Goal: Ask a question

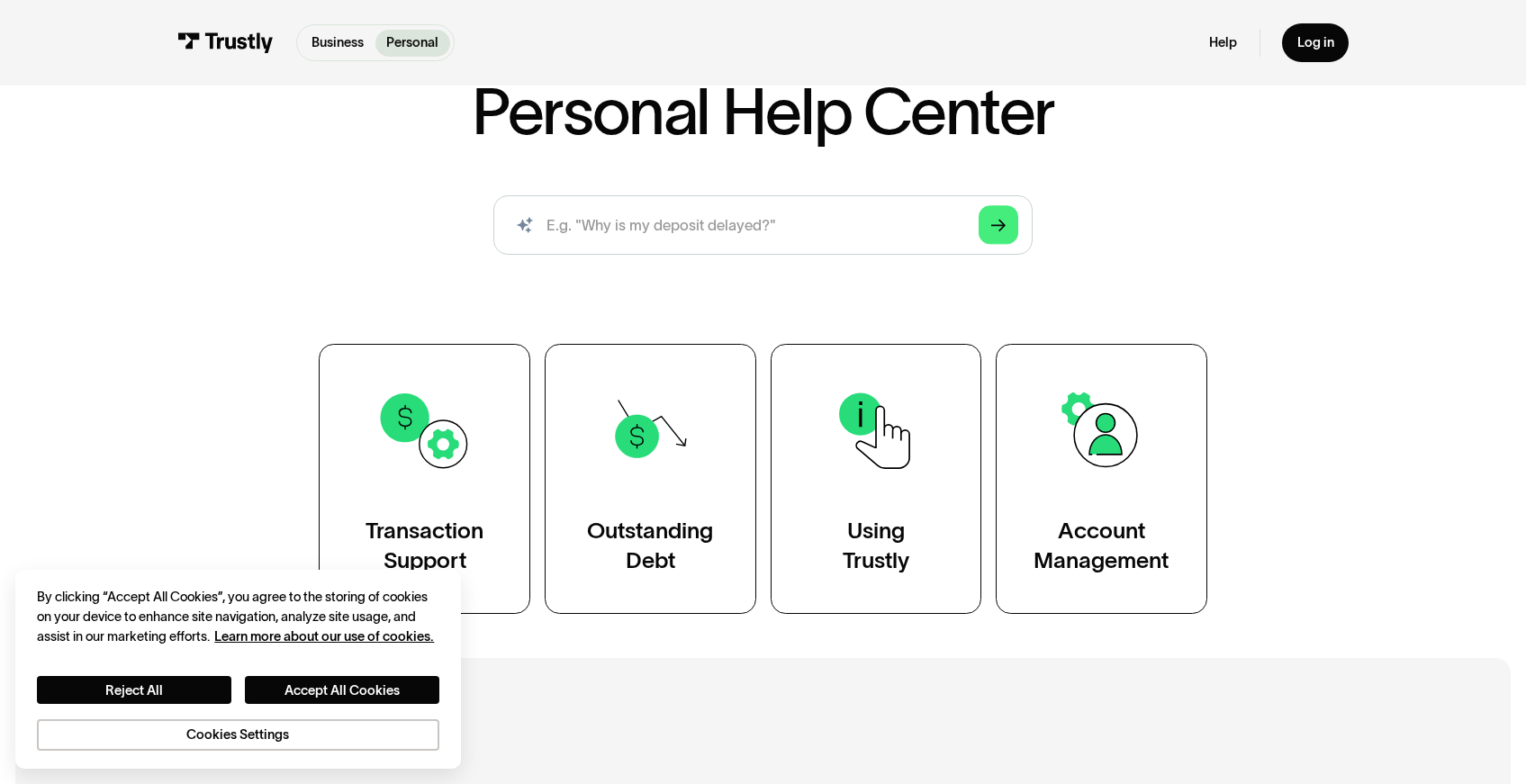
scroll to position [139, 0]
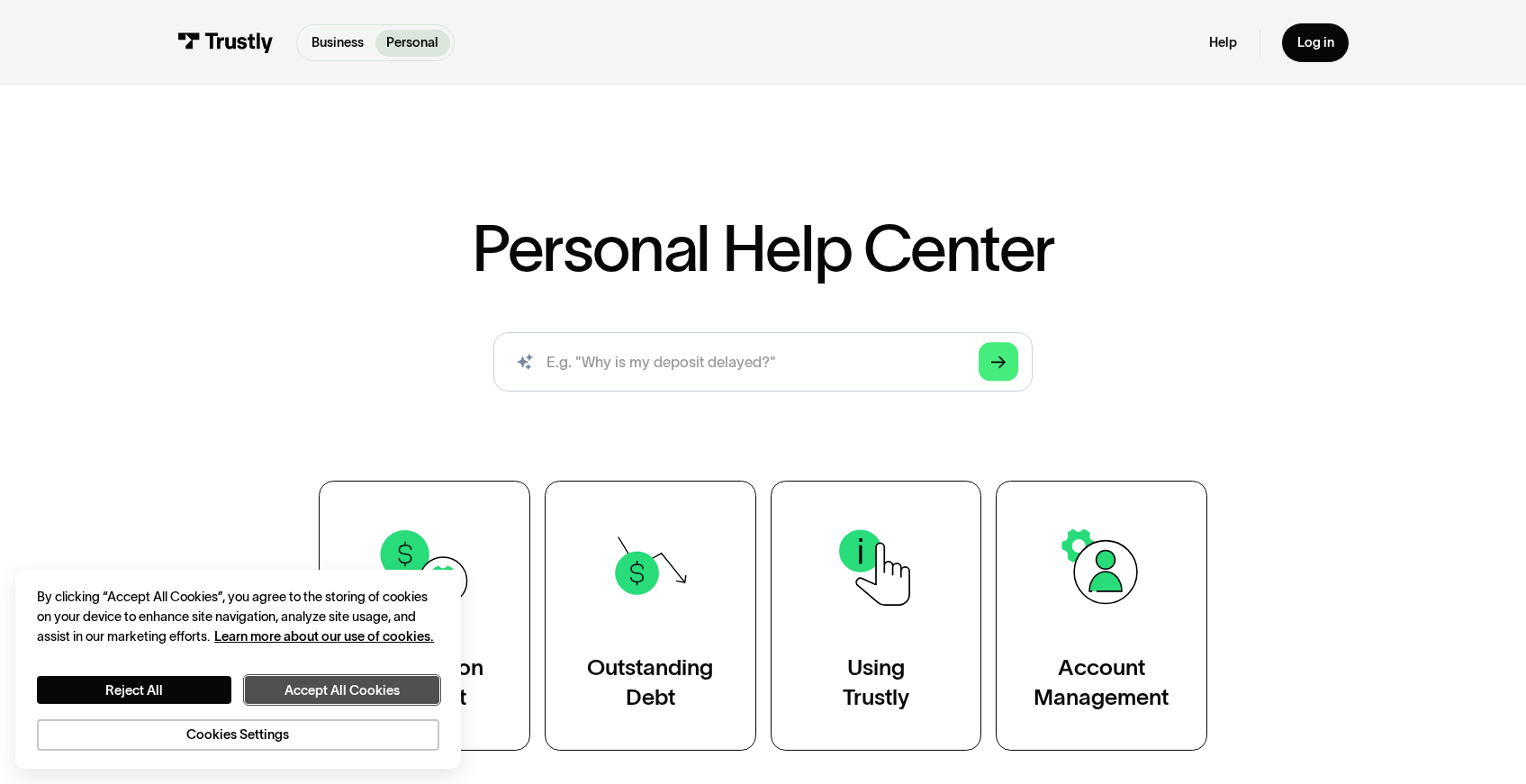
click at [310, 691] on button "Accept All Cookies" at bounding box center [342, 690] width 195 height 28
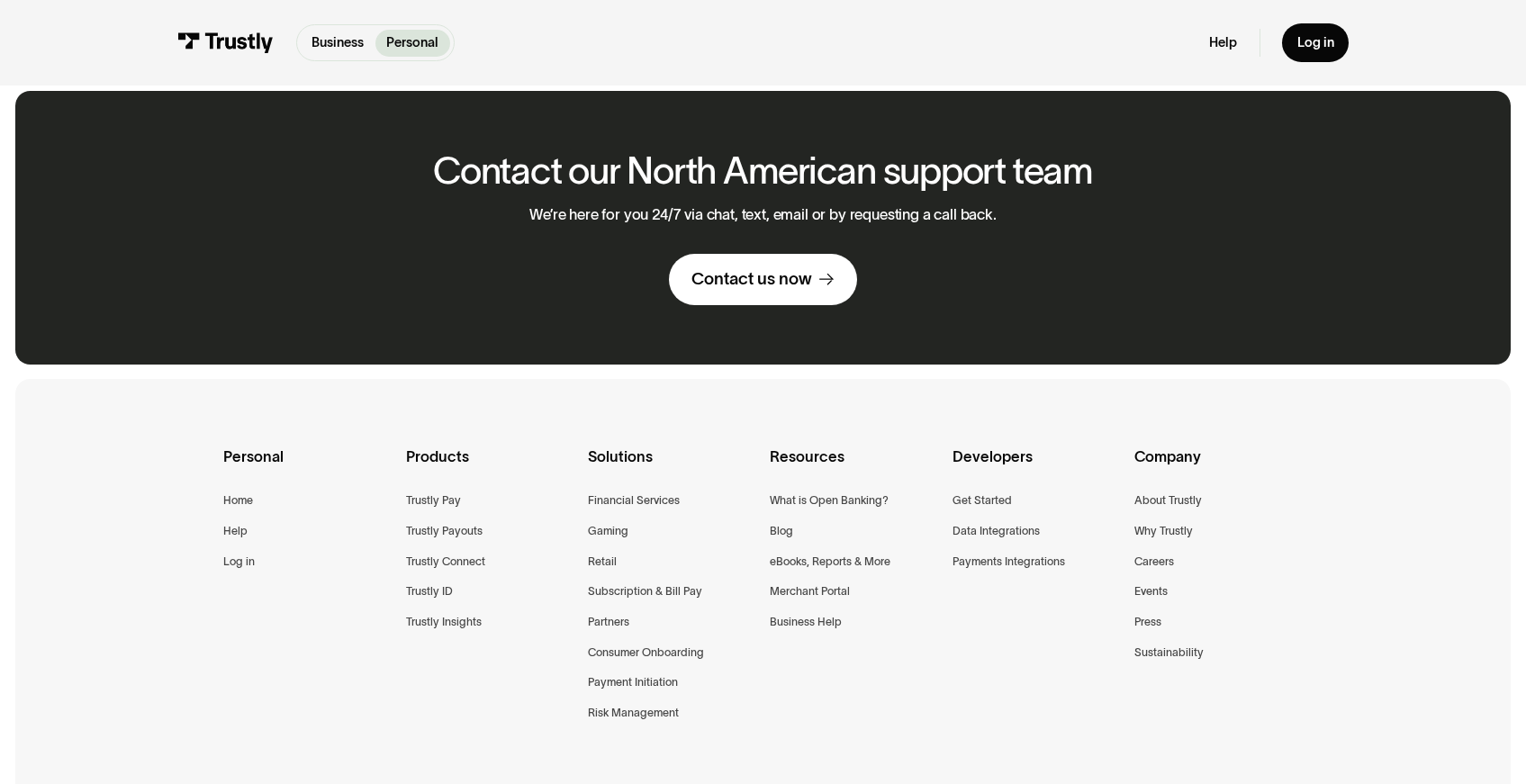
scroll to position [1212, 0]
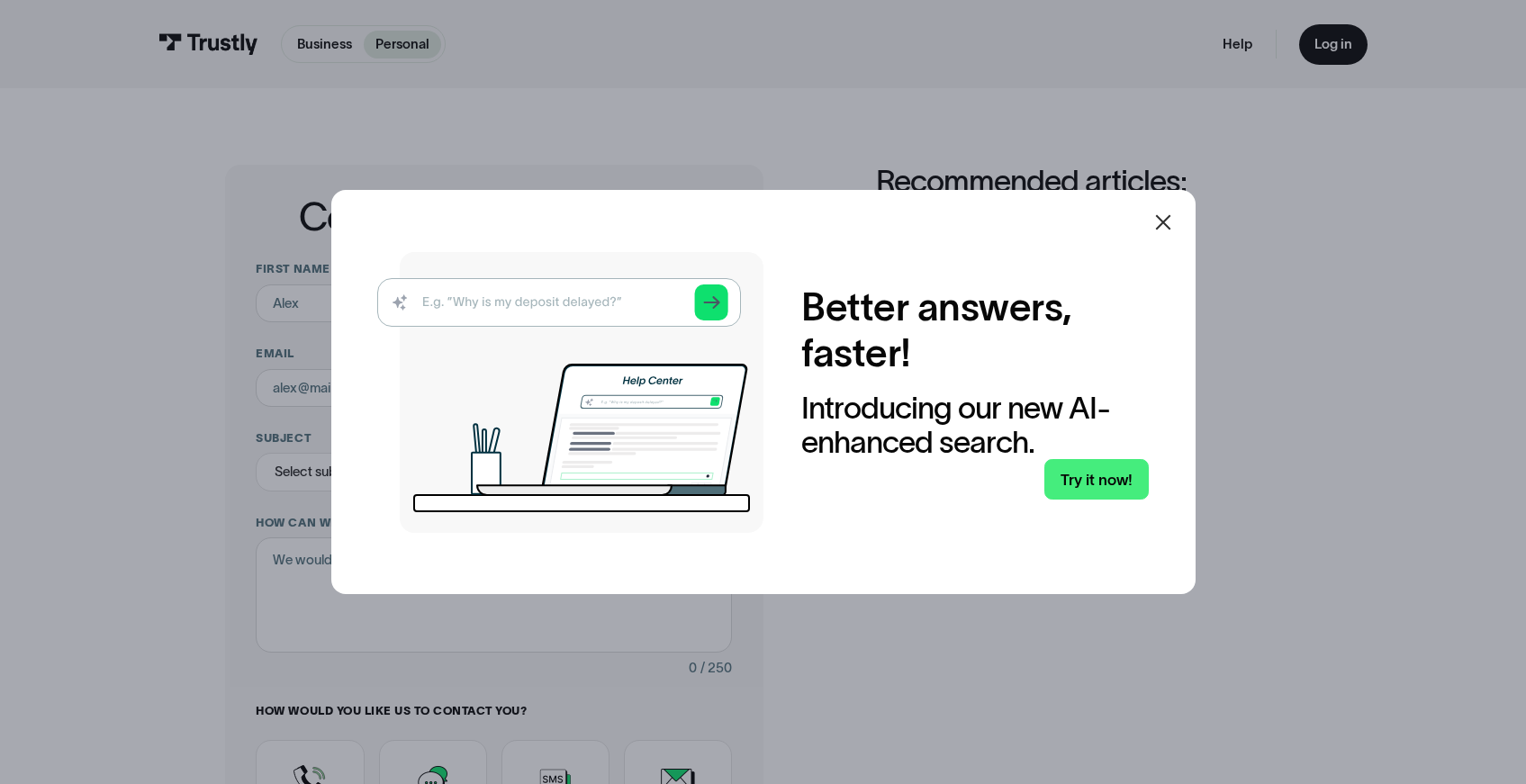
click at [1161, 225] on icon at bounding box center [1163, 222] width 22 height 22
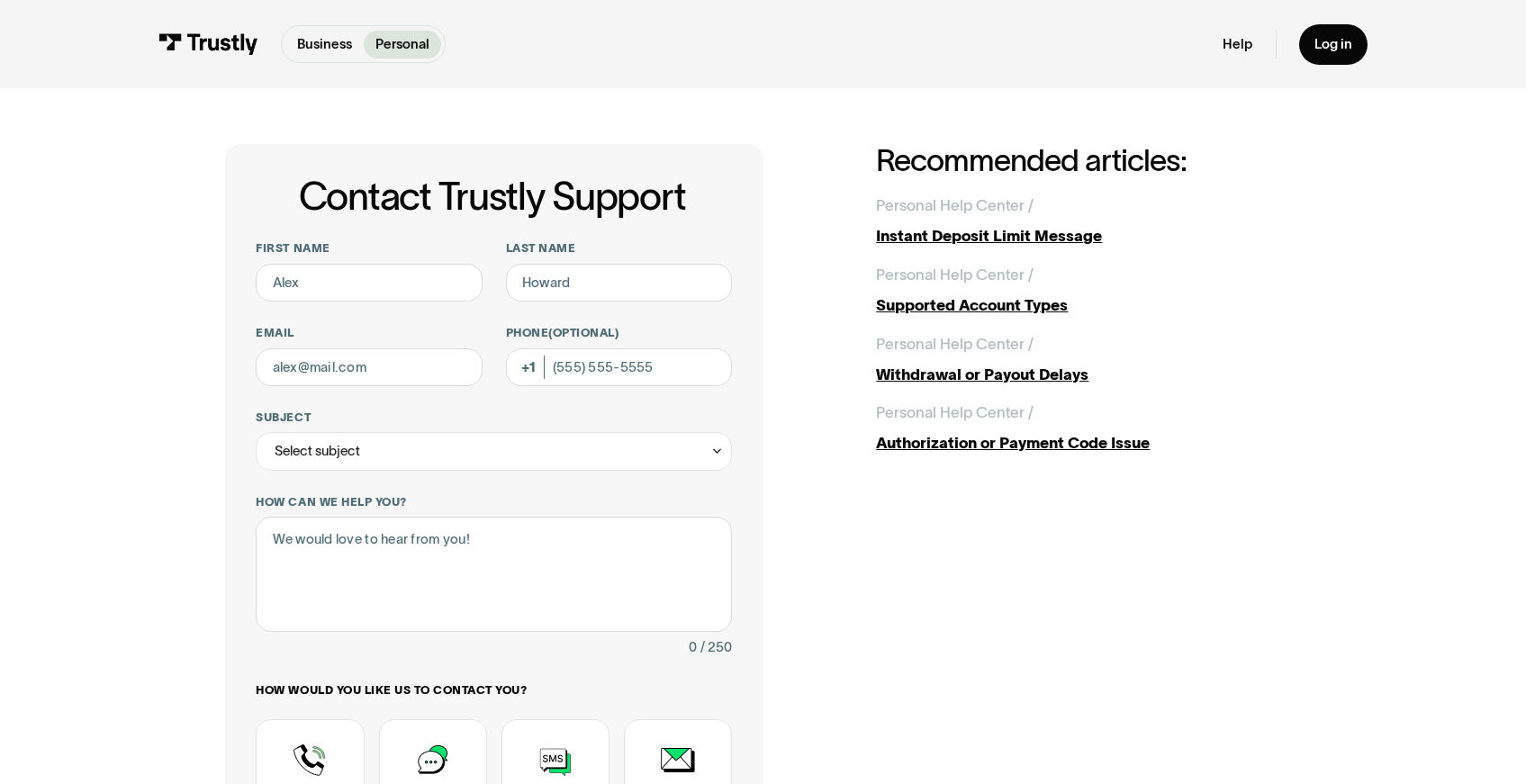
scroll to position [20, 0]
click at [373, 284] on input "First name" at bounding box center [369, 284] width 227 height 38
type input "[PERSON_NAME]"
type input "[EMAIL_ADDRESS][DOMAIN_NAME]"
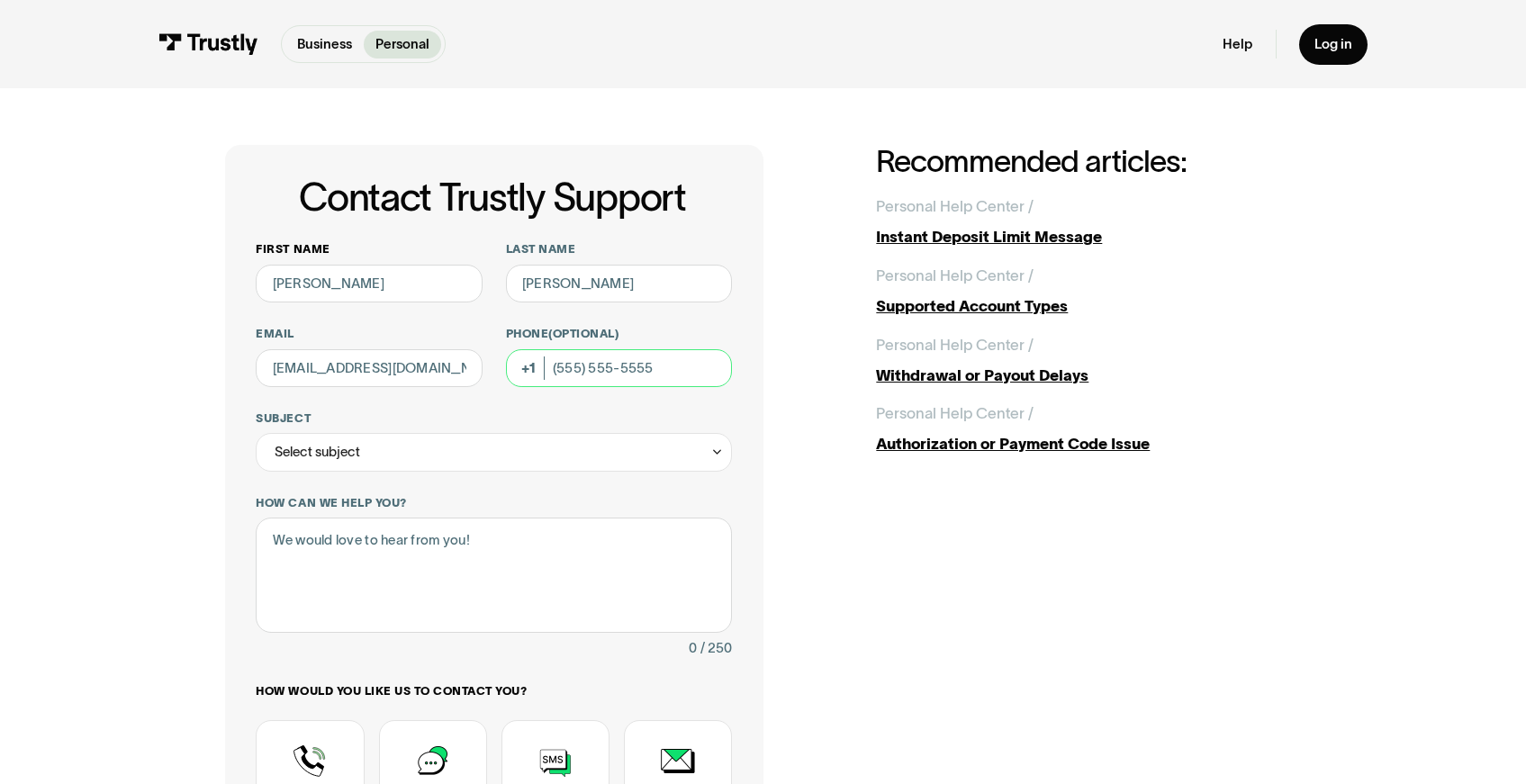
type input "[PHONE_NUMBER]"
click at [391, 467] on div "Select subject" at bounding box center [493, 452] width 476 height 38
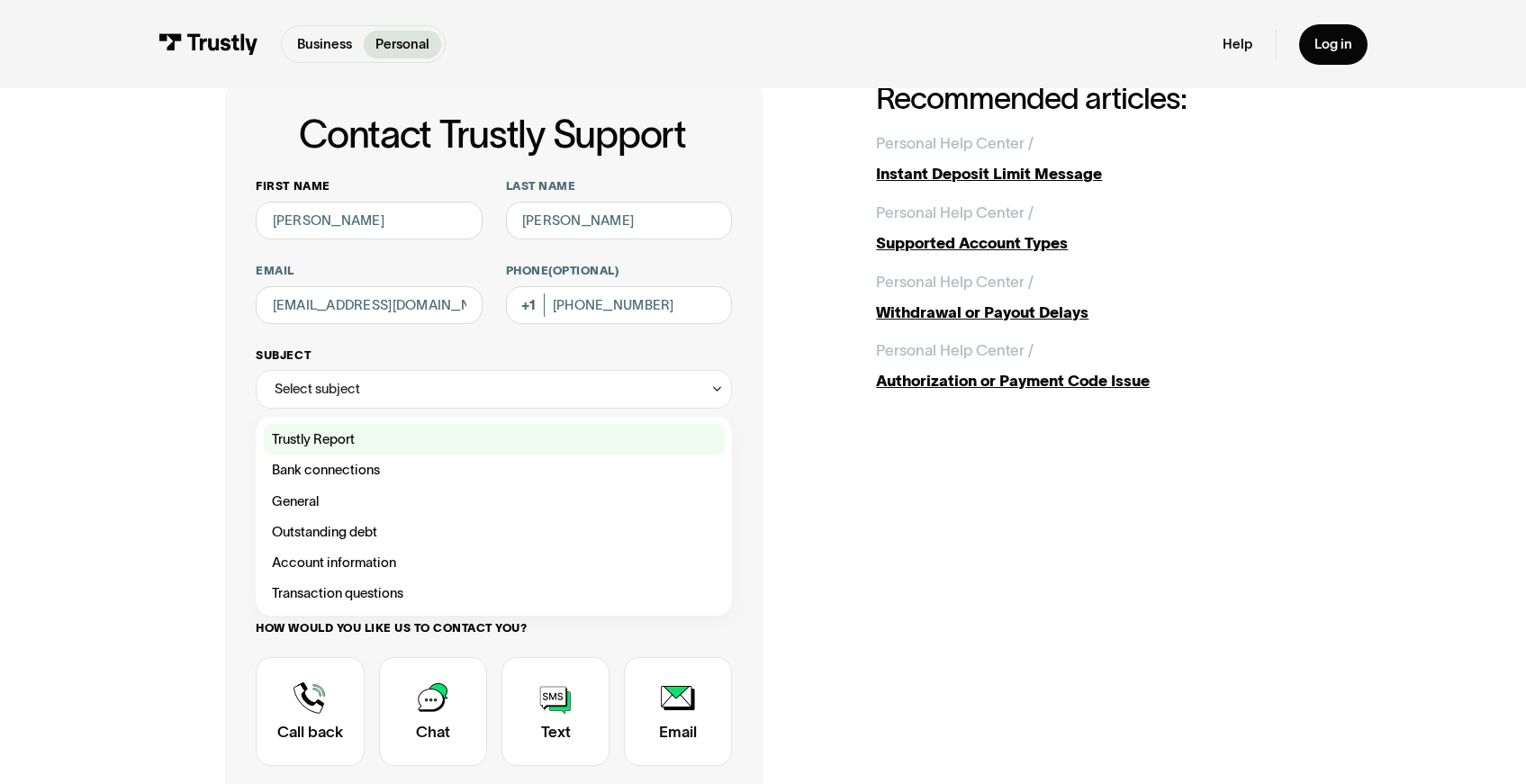
scroll to position [133, 0]
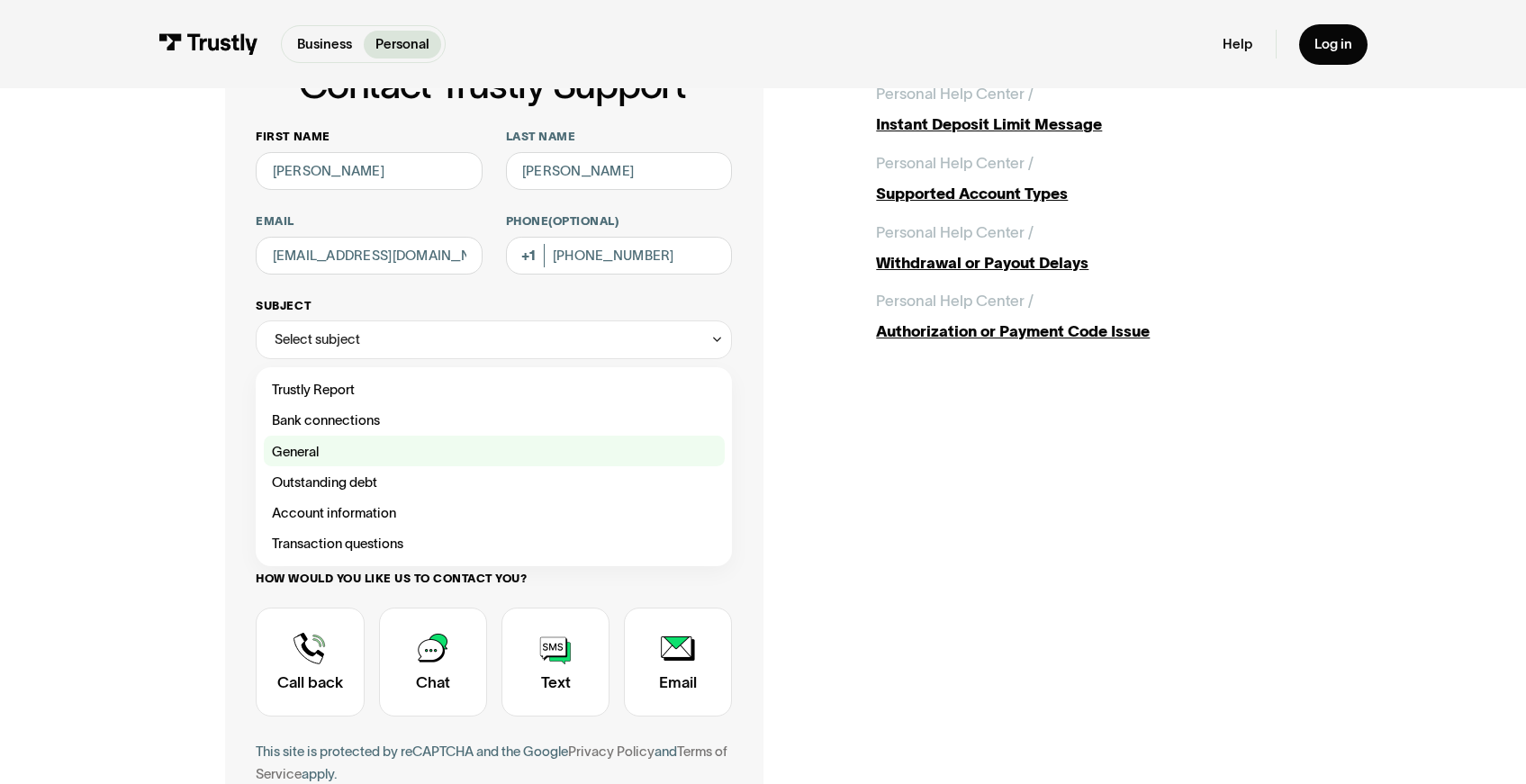
click at [370, 455] on div "Contact Trustly Support" at bounding box center [494, 450] width 461 height 30
type input "*******"
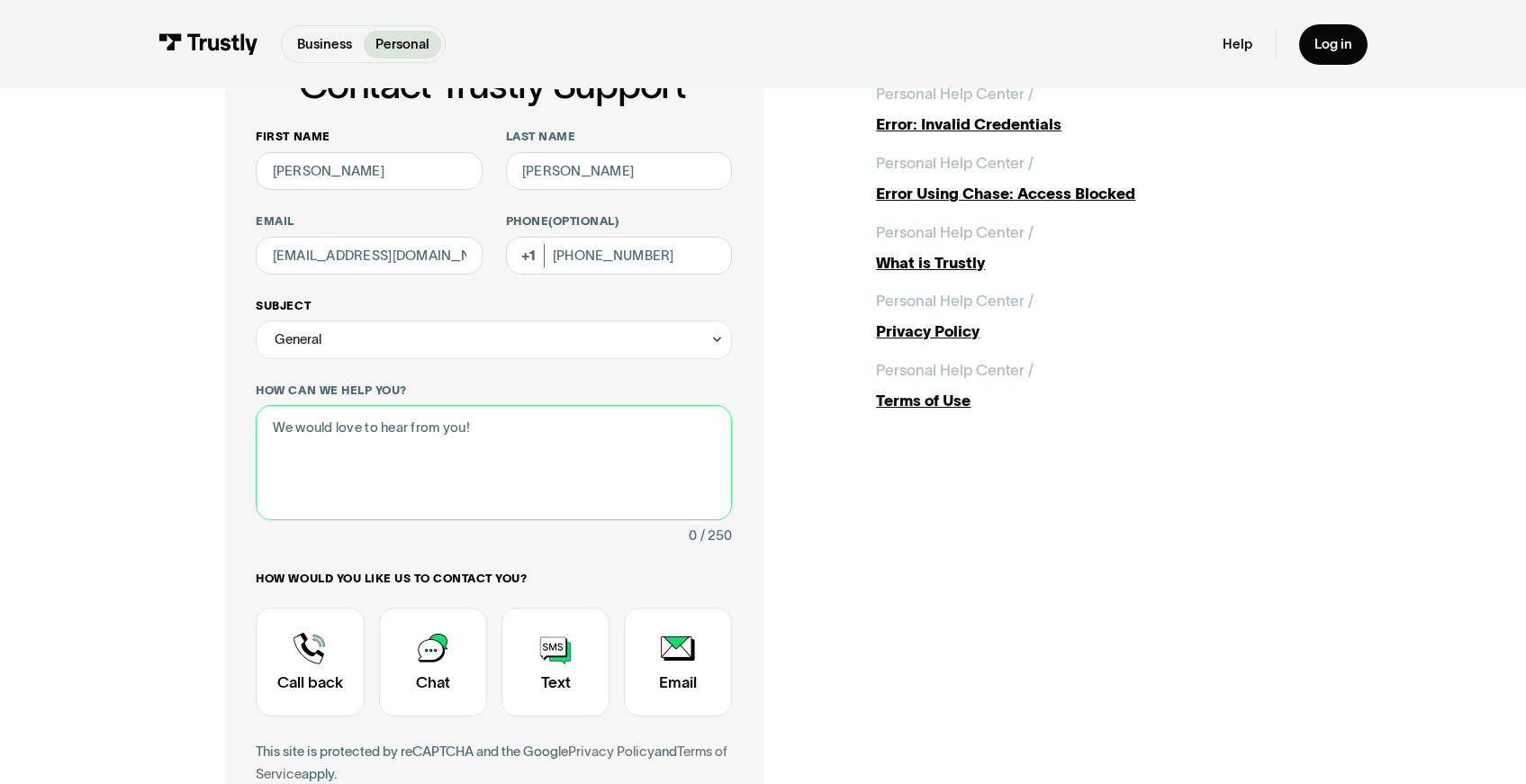
click at [370, 455] on textarea "How can we help you?" at bounding box center [493, 463] width 476 height 115
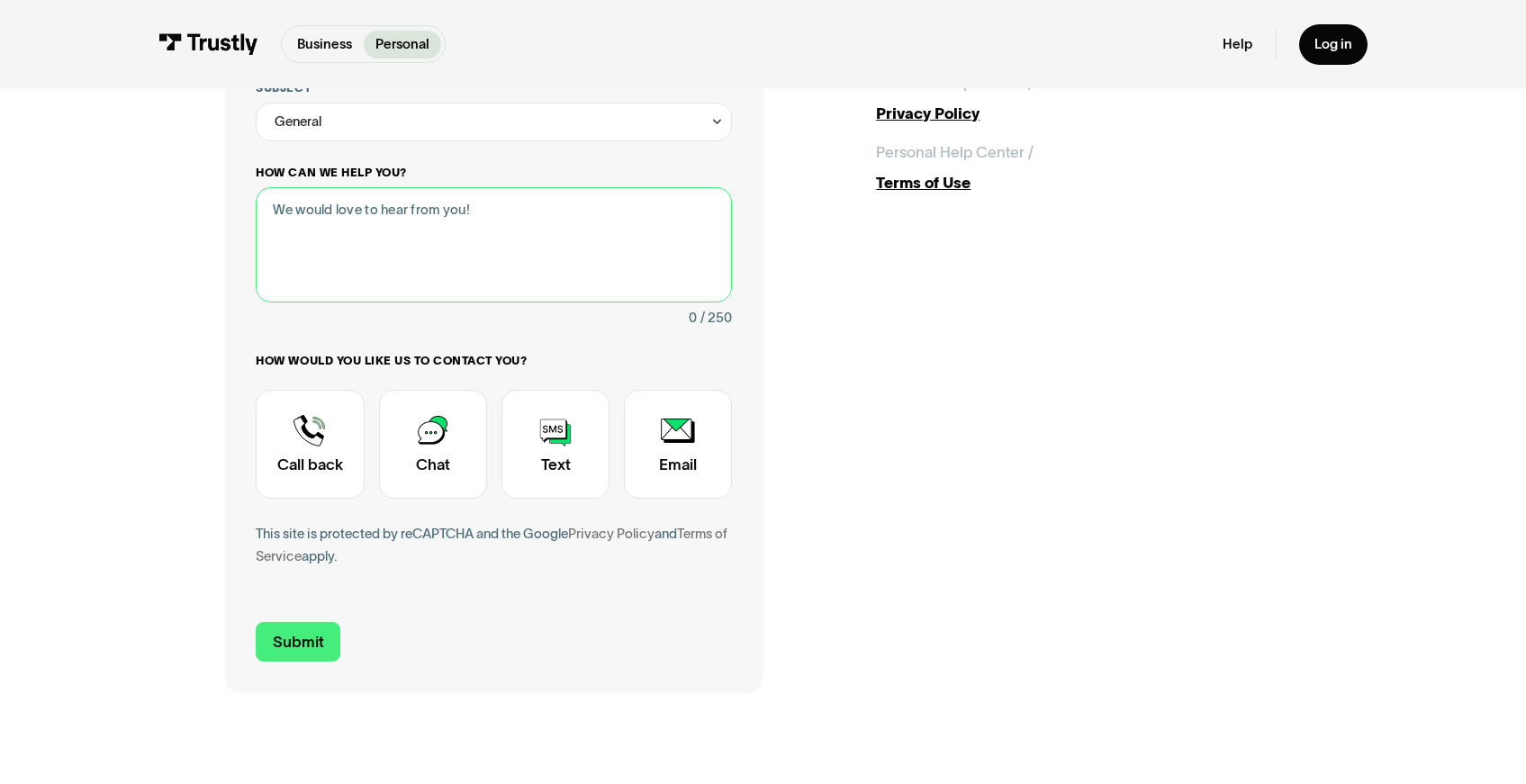
scroll to position [358, 0]
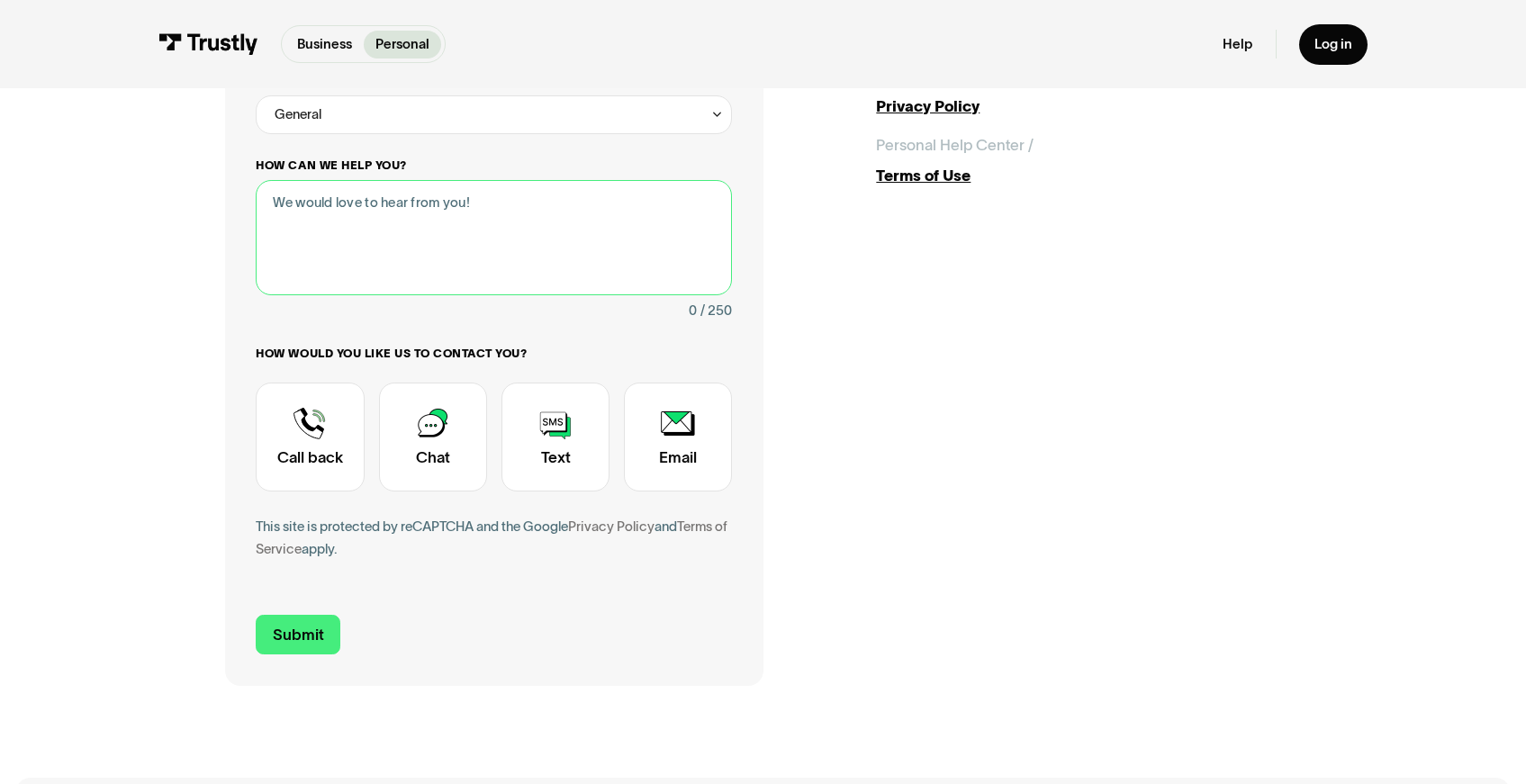
click at [603, 208] on textarea "How can we help you?" at bounding box center [493, 238] width 476 height 115
paste textarea "Payment method restricted. Contact for assistance."
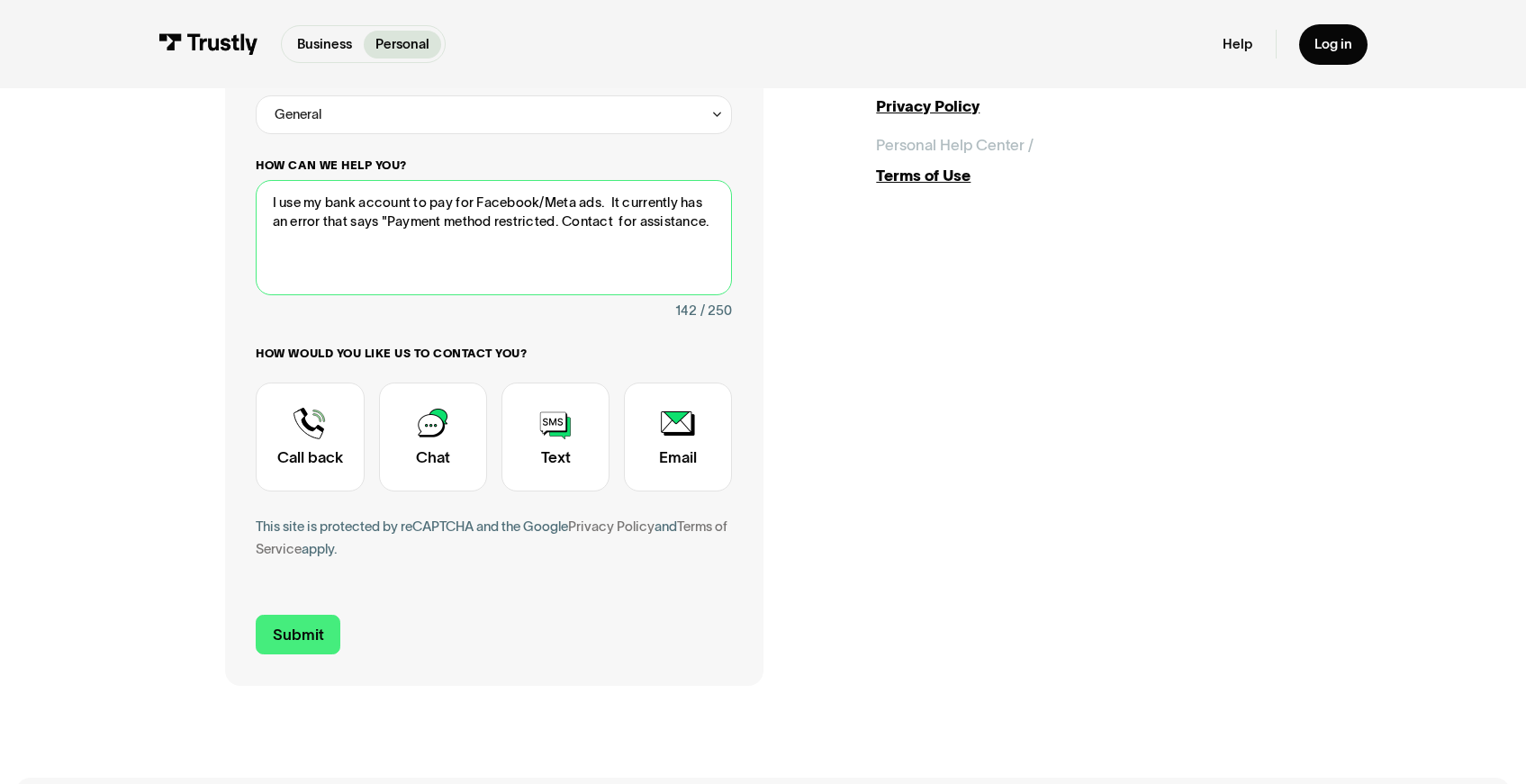
click at [621, 224] on textarea "I use my bank account to pay for Facebook/Meta ads. It currently has an error t…" at bounding box center [493, 238] width 476 height 115
click at [564, 250] on textarea "I use my bank account to pay for Facebook/Meta ads. It currently has an error t…" at bounding box center [493, 238] width 476 height 115
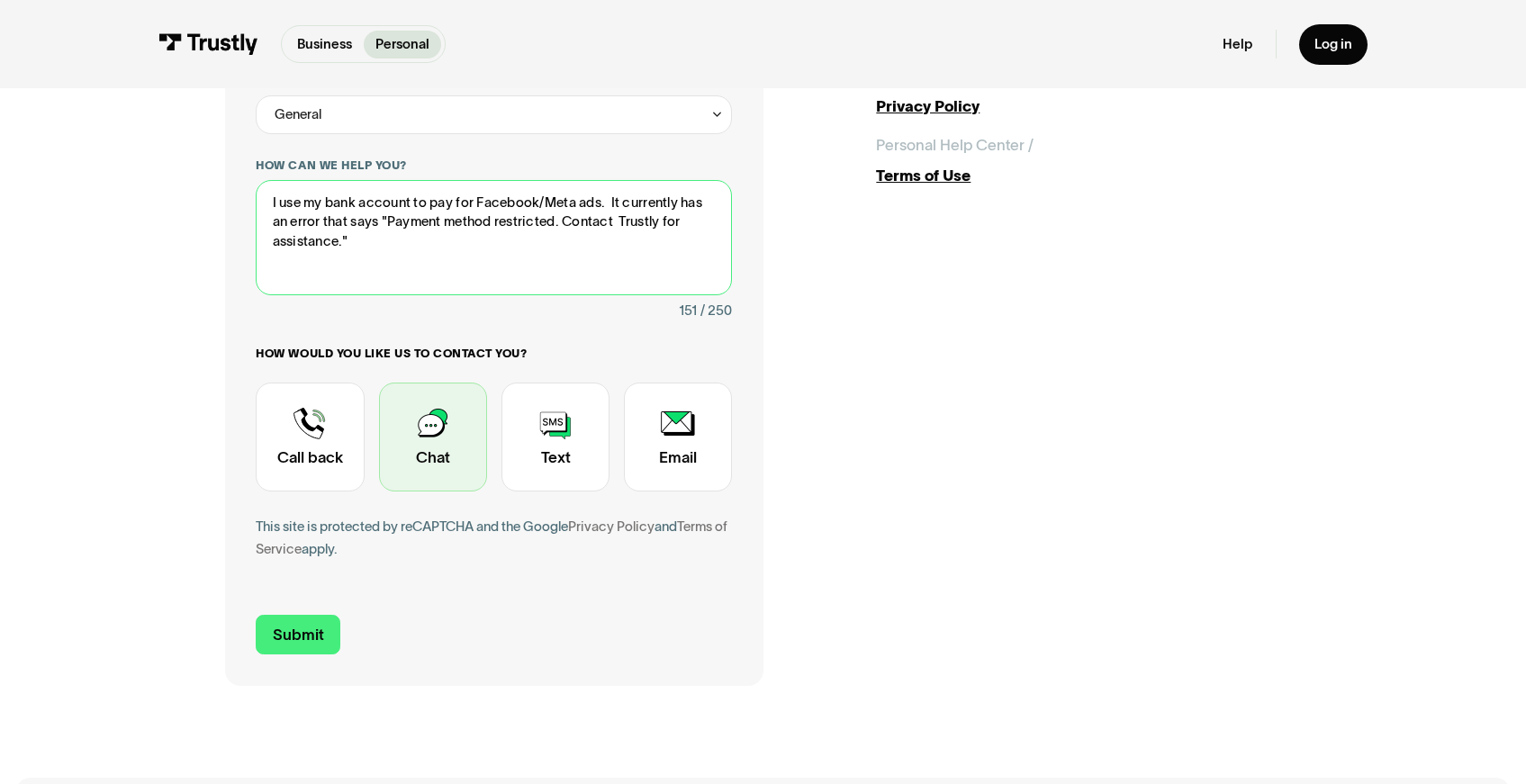
type textarea "I use my bank account to pay for Facebook/Meta ads. It currently has an error t…"
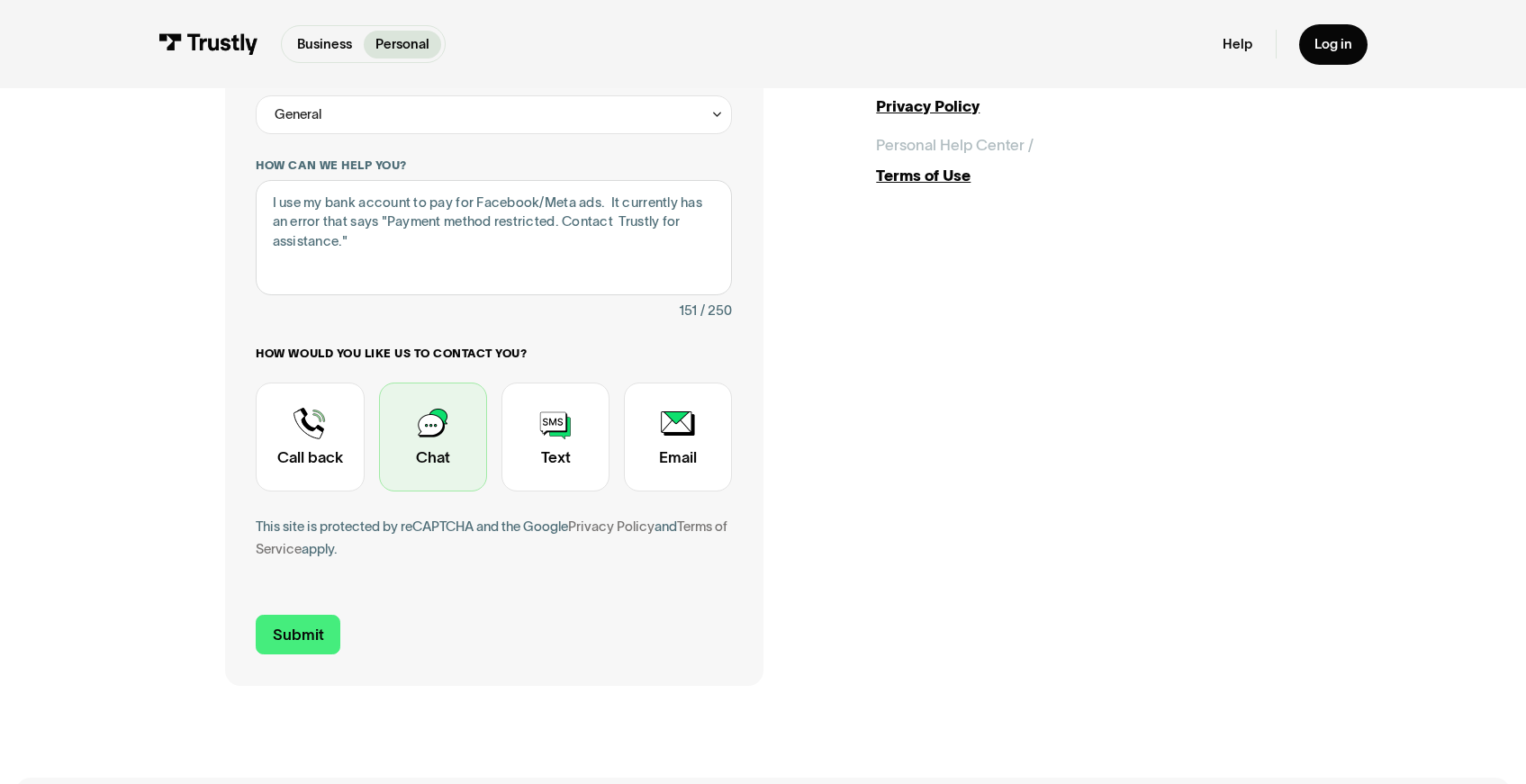
click at [435, 468] on div "Contact Trustly Support" at bounding box center [433, 436] width 108 height 109
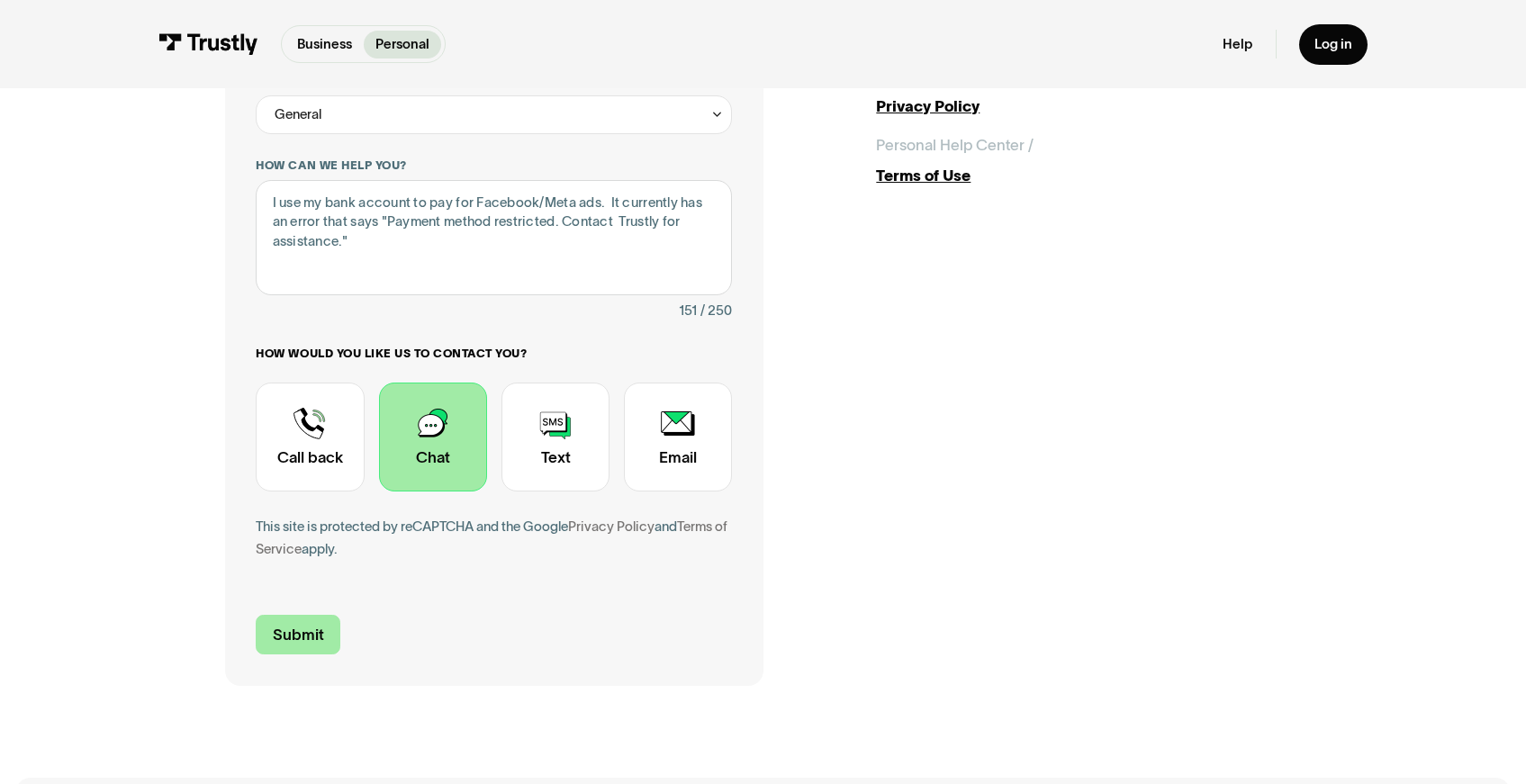
click at [324, 638] on input "Submit" at bounding box center [297, 635] width 84 height 40
type input "[PHONE_NUMBER]"
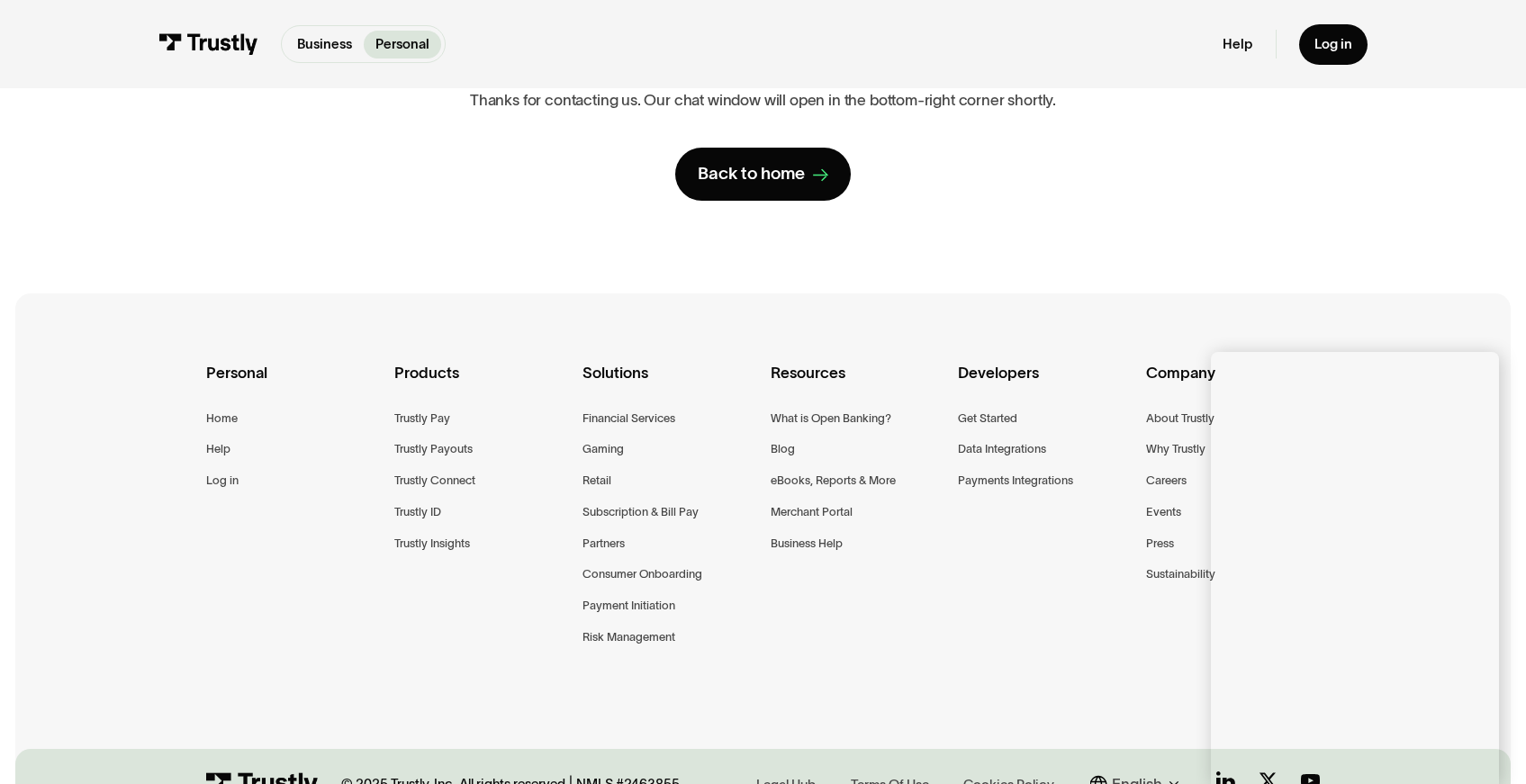
scroll to position [257, 0]
